Goal: Find specific page/section: Find specific page/section

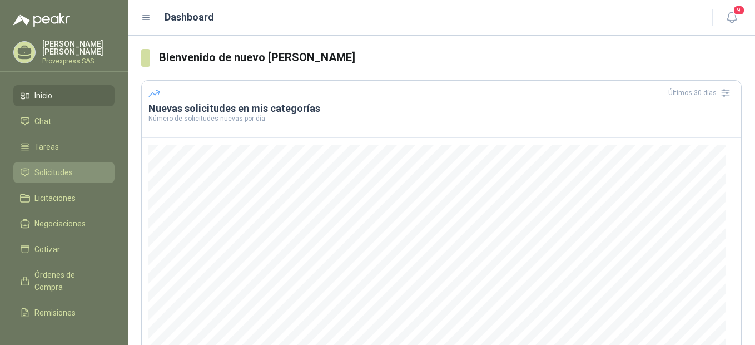
click at [58, 166] on span "Solicitudes" at bounding box center [53, 172] width 38 height 12
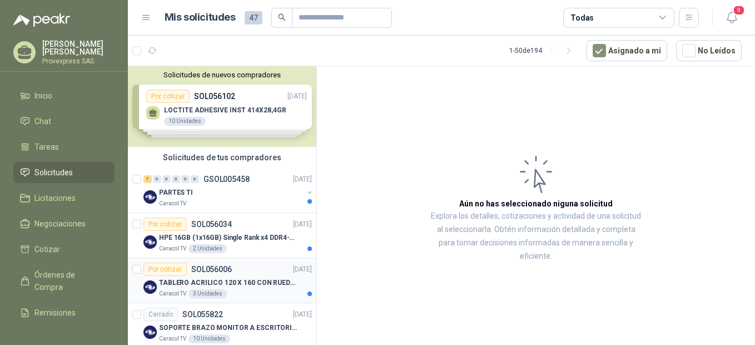
click at [169, 269] on div "Por cotizar" at bounding box center [165, 269] width 43 height 13
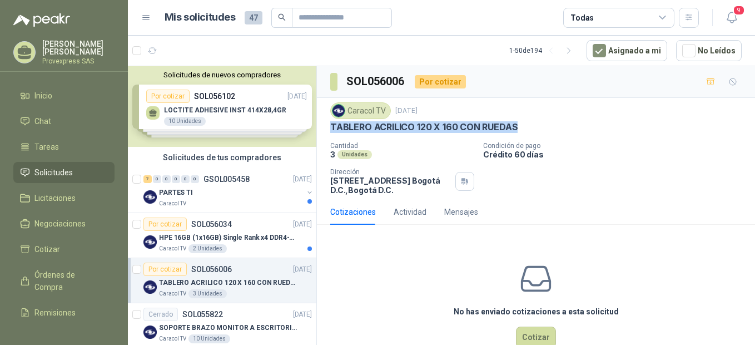
drag, startPoint x: 332, startPoint y: 127, endPoint x: 520, endPoint y: 127, distance: 187.5
click at [520, 127] on div "TABLERO ACRILICO 120 X 160 CON RUEDAS" at bounding box center [536, 127] width 412 height 12
drag, startPoint x: 520, startPoint y: 127, endPoint x: 486, endPoint y: 120, distance: 34.1
drag, startPoint x: 486, startPoint y: 120, endPoint x: 443, endPoint y: 137, distance: 46.9
click at [443, 137] on div "Caracol TV [DATE] TABLERO ACRILICO 120 X 160 CON RUEDAS Cantidad 3 Unidades Con…" at bounding box center [536, 148] width 412 height 92
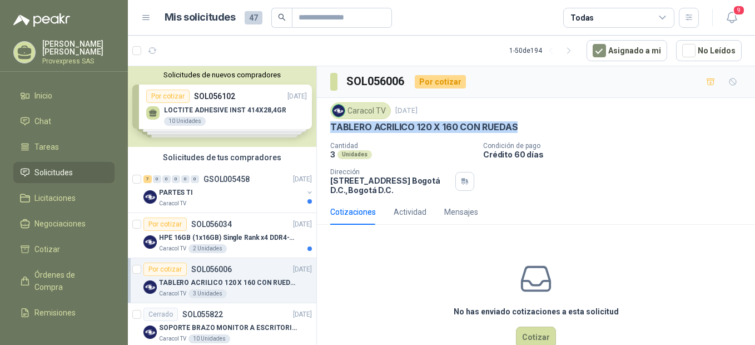
drag, startPoint x: 330, startPoint y: 127, endPoint x: 516, endPoint y: 129, distance: 185.8
click at [516, 129] on p "TABLERO ACRILICO 120 X 160 CON RUEDAS" at bounding box center [423, 127] width 187 height 12
drag, startPoint x: 516, startPoint y: 129, endPoint x: 448, endPoint y: 123, distance: 68.6
copy p "TABLERO ACRILICO 120 X 160 CON RUEDAS"
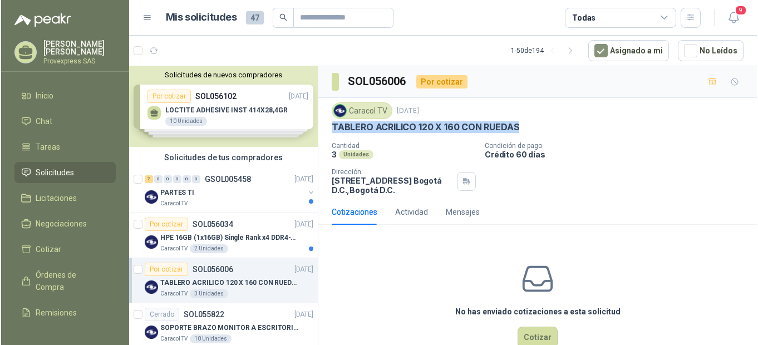
scroll to position [248, 0]
